Goal: Use online tool/utility

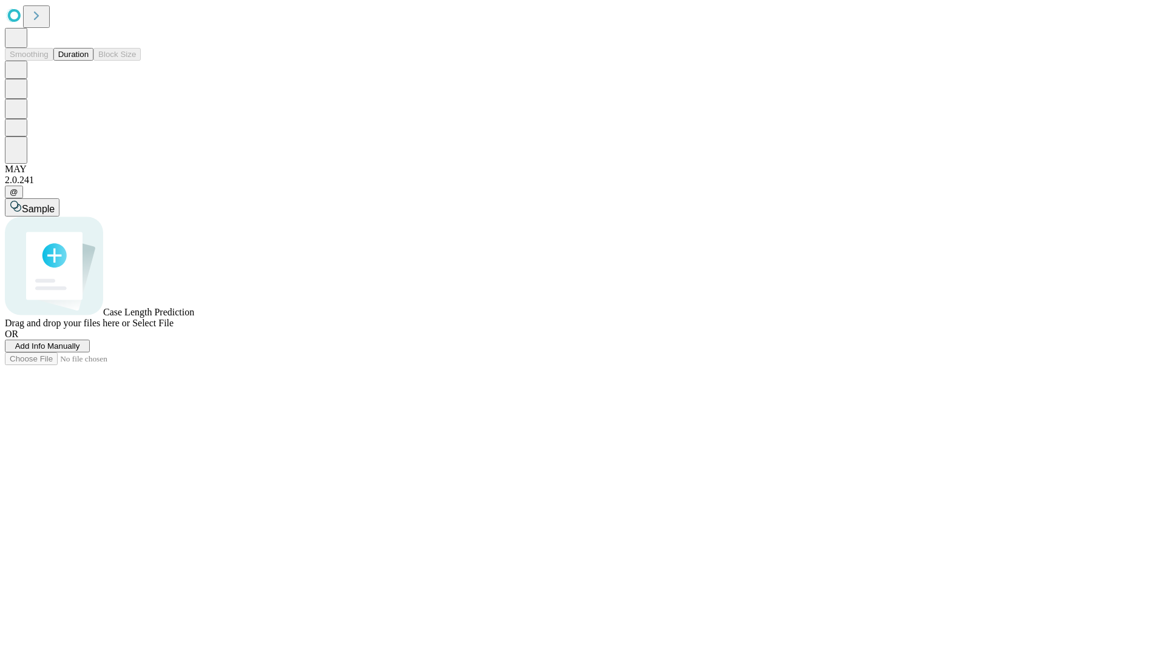
click at [174, 328] on span "Select File" at bounding box center [152, 323] width 41 height 10
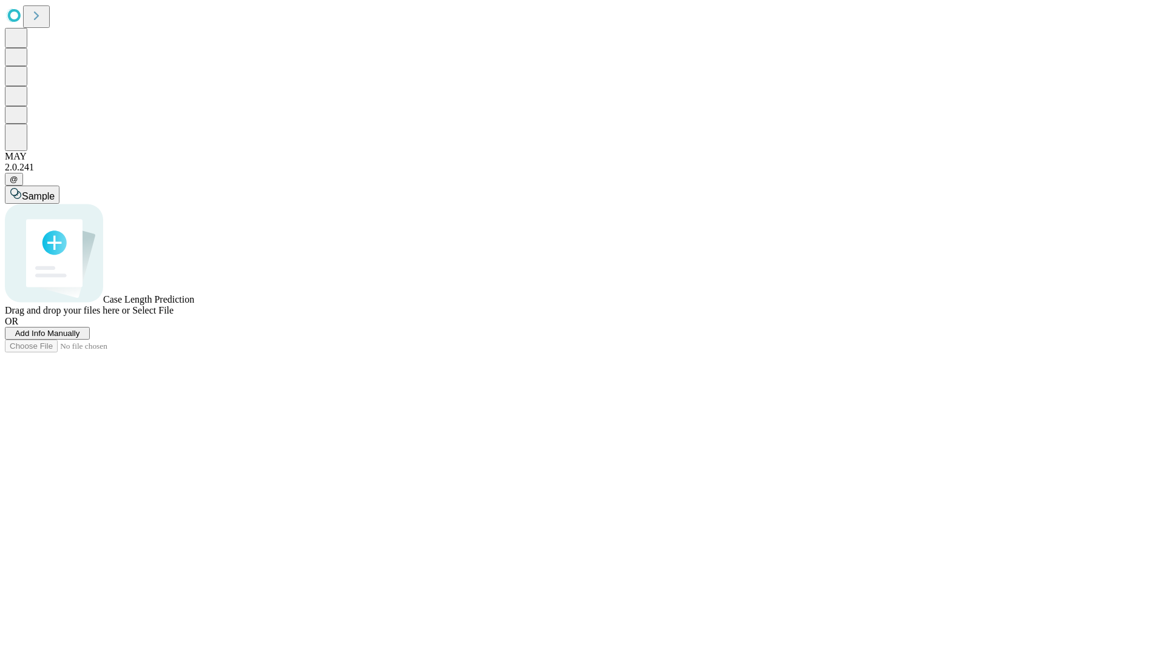
click at [174, 315] on span "Select File" at bounding box center [152, 310] width 41 height 10
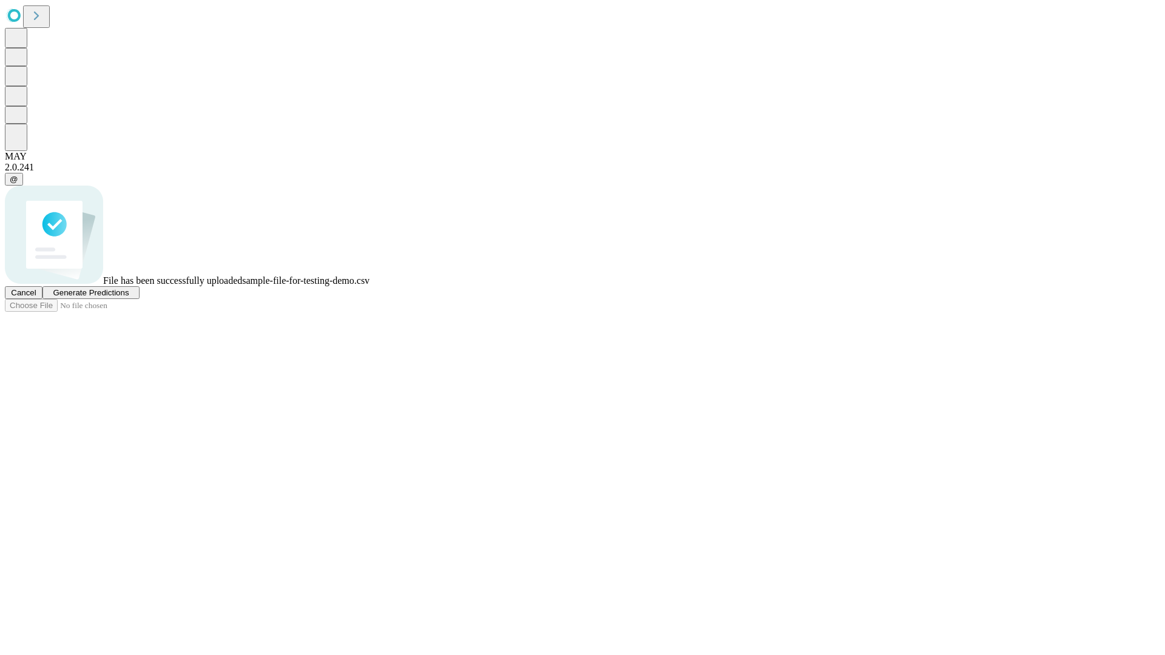
click at [129, 297] on span "Generate Predictions" at bounding box center [91, 292] width 76 height 9
